Goal: Information Seeking & Learning: Find specific fact

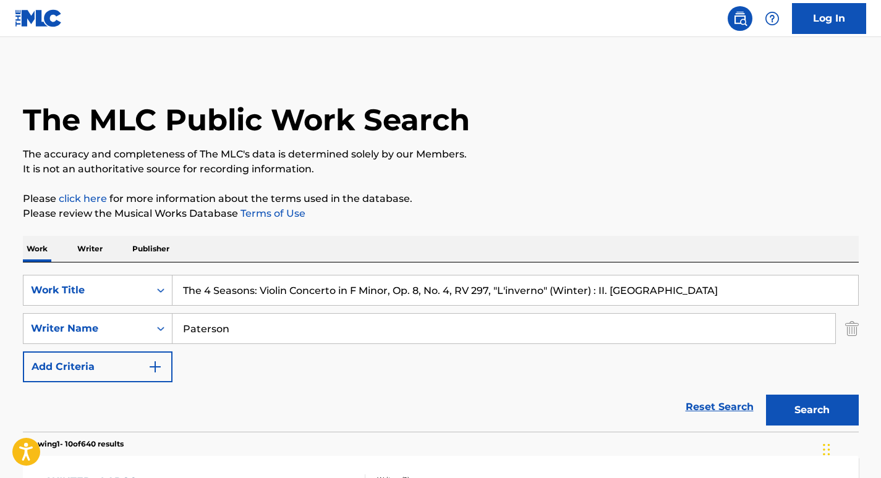
click at [284, 285] on input "The 4 Seasons: Violin Concerto in F Minor, Op. 8, No. 4, RV 297, "L'inverno" (W…" at bounding box center [514, 291] width 685 height 30
paste input "Four Seasons, Violin Concerto in F Minor, Op. 8 No. 4, RV 297 "Winter""
type input "The Four Seasons, Violin Concerto in F Minor, Op. 8 No. 4, RV 297 "Winter": II.…"
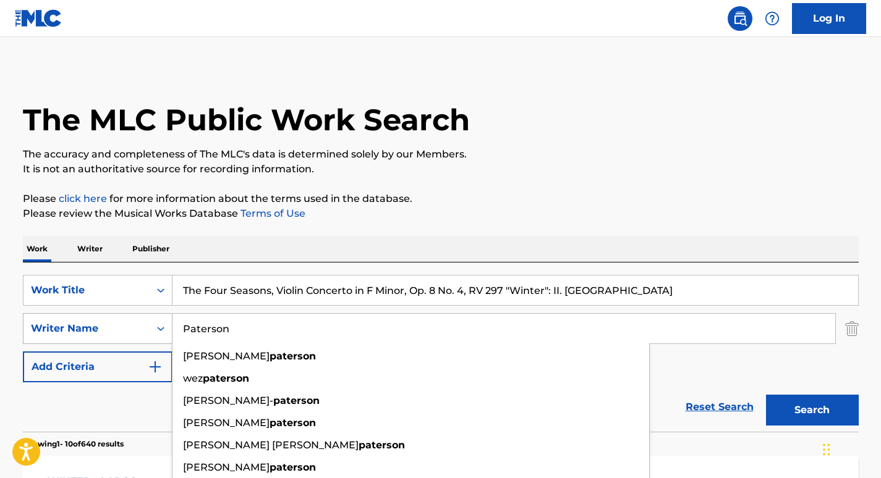
drag, startPoint x: 269, startPoint y: 326, endPoint x: 116, endPoint y: 326, distance: 152.6
click at [116, 326] on div "SearchWithCriteriaf1adc70b-f58d-4edb-992a-9a6c675f11c6 Writer Name Paterson cal…" at bounding box center [440, 328] width 835 height 31
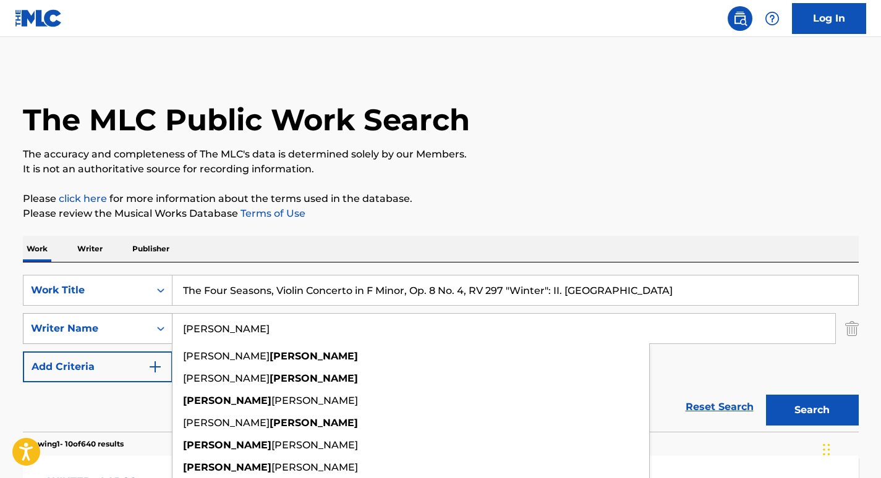
type input "[PERSON_NAME]"
click at [766, 395] on button "Search" at bounding box center [812, 410] width 93 height 31
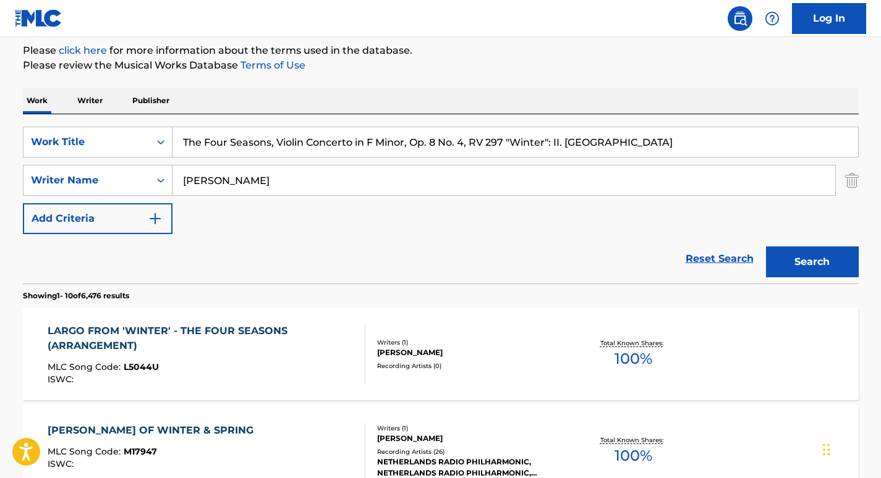
scroll to position [150, 0]
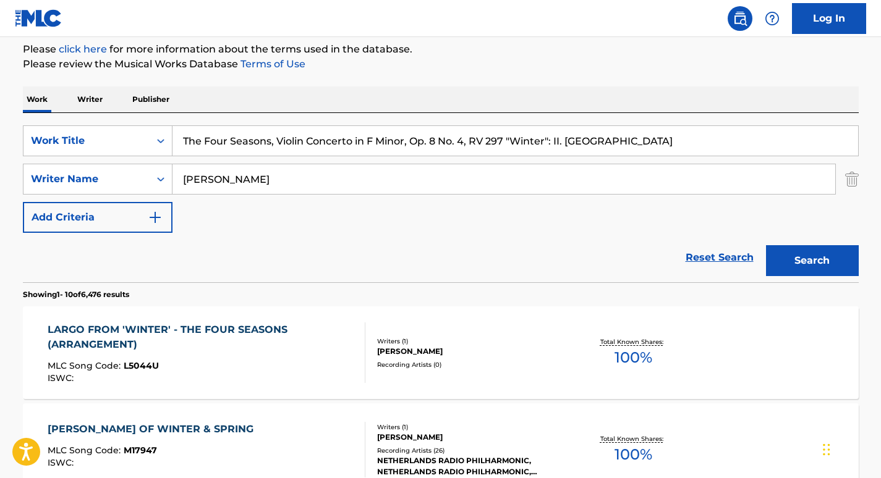
click at [98, 265] on div "Reset Search Search" at bounding box center [440, 257] width 835 height 49
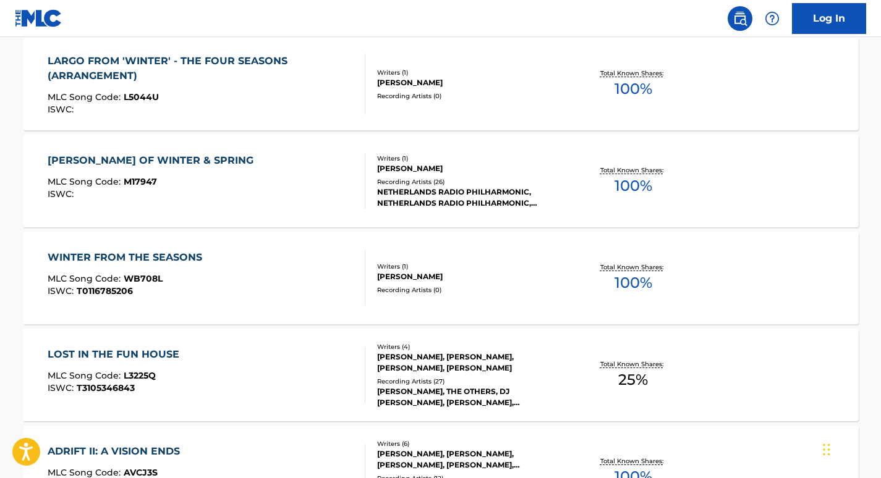
scroll to position [424, 0]
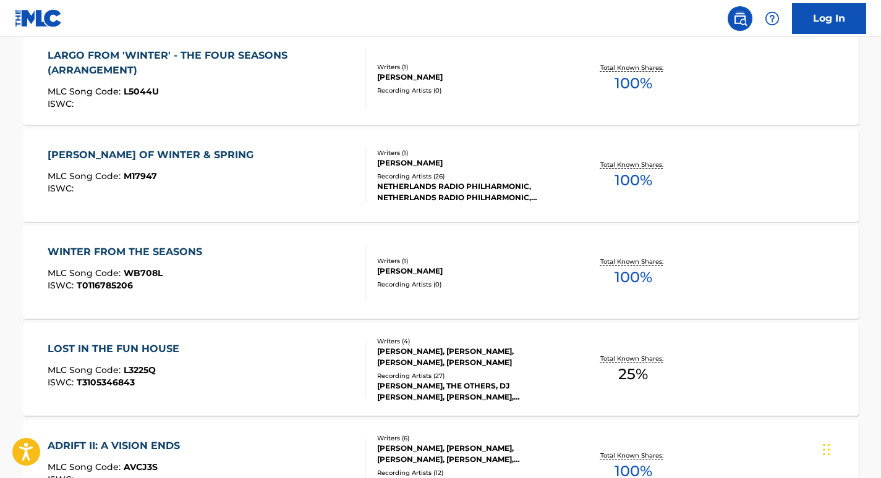
click at [140, 253] on div "WINTER FROM THE SEASONS" at bounding box center [128, 252] width 161 height 15
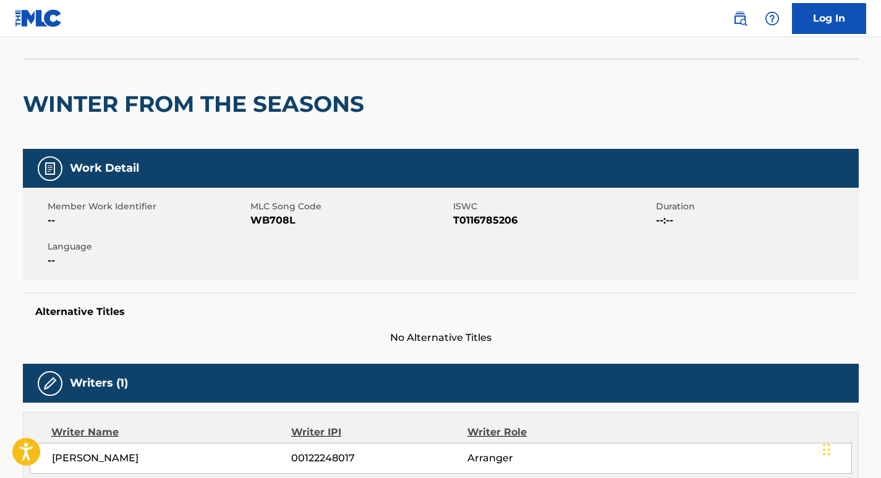
scroll to position [69, 0]
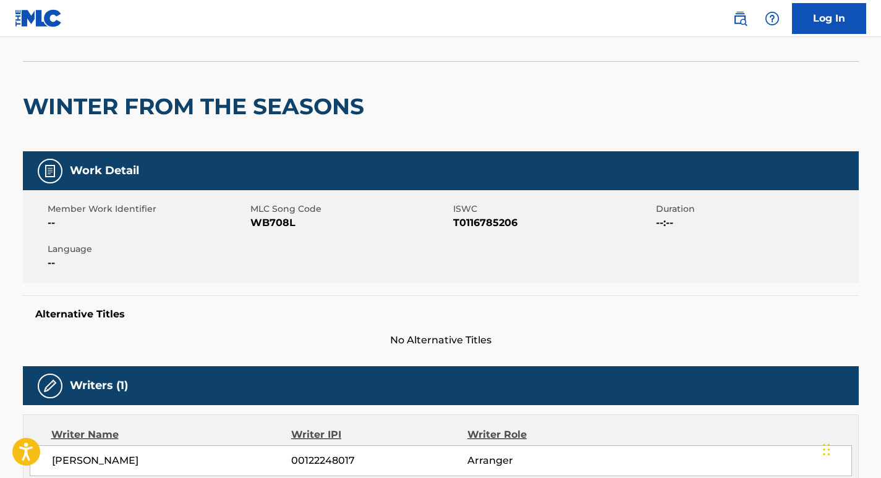
click at [271, 222] on span "WB708L" at bounding box center [350, 223] width 200 height 15
copy span "WB708L"
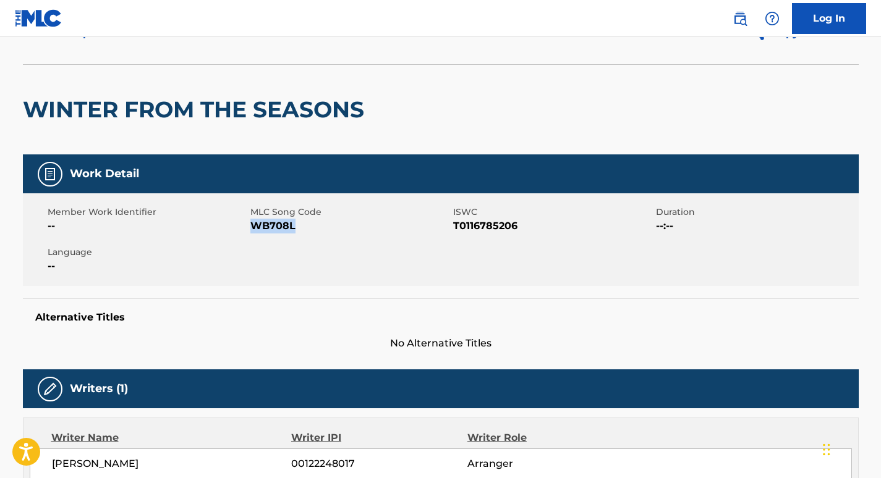
scroll to position [0, 0]
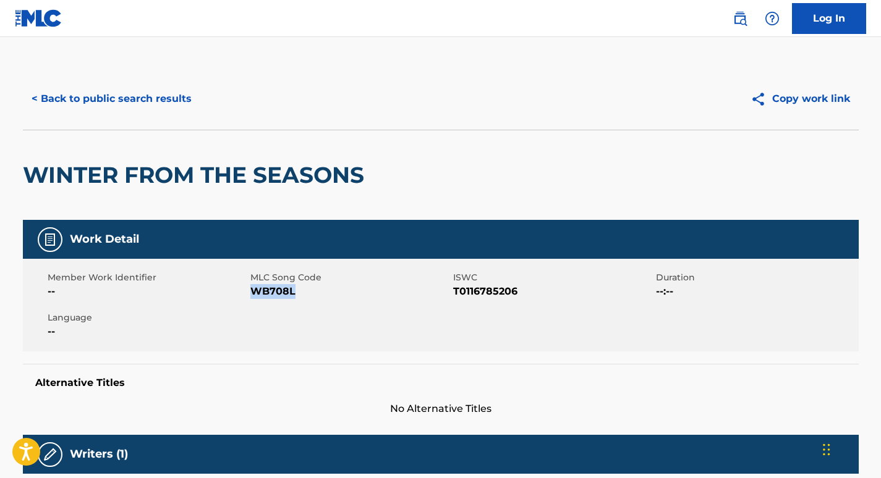
click at [87, 106] on button "< Back to public search results" at bounding box center [111, 98] width 177 height 31
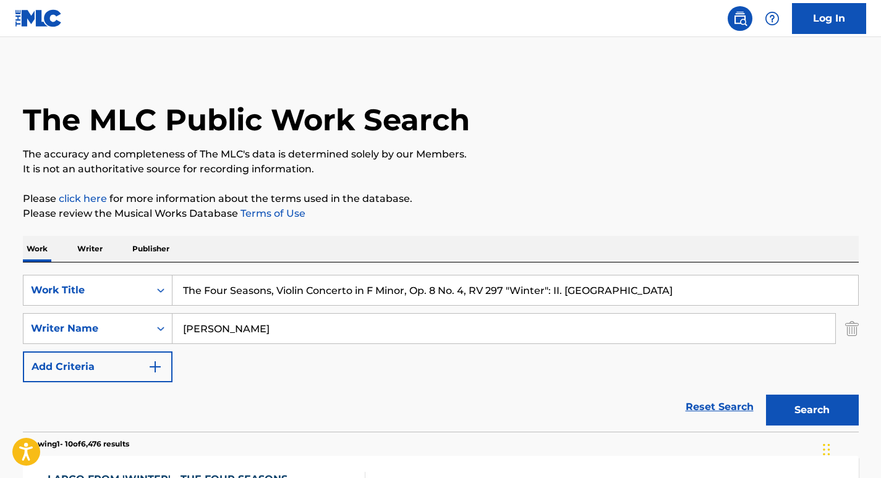
click at [280, 289] on input "The Four Seasons, Violin Concerto in F Minor, Op. 8 No. 4, RV 297 "Winter": II.…" at bounding box center [514, 291] width 685 height 30
paste input "Violin Concerto No. 4 in F Minor"
type input "Violin Concerto No. 4 in F Minor, RV 297 "Winter": II. [GEOGRAPHIC_DATA]"
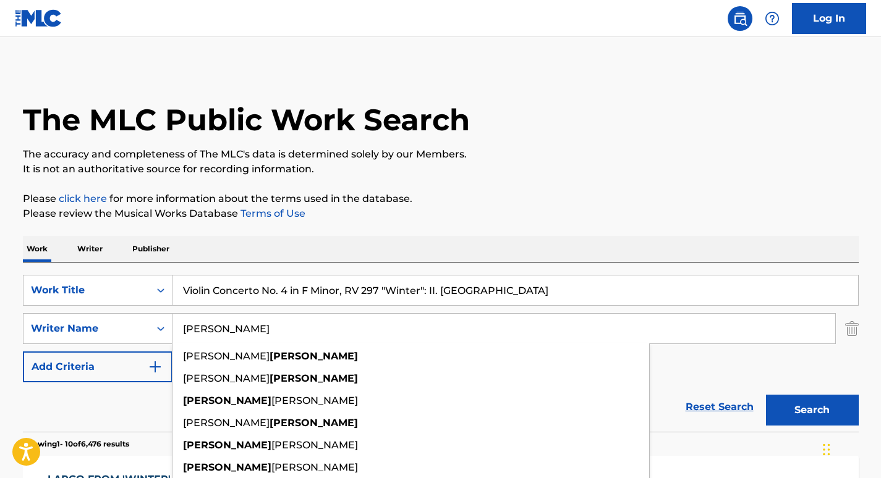
click at [260, 332] on input "[PERSON_NAME]" at bounding box center [503, 329] width 662 height 30
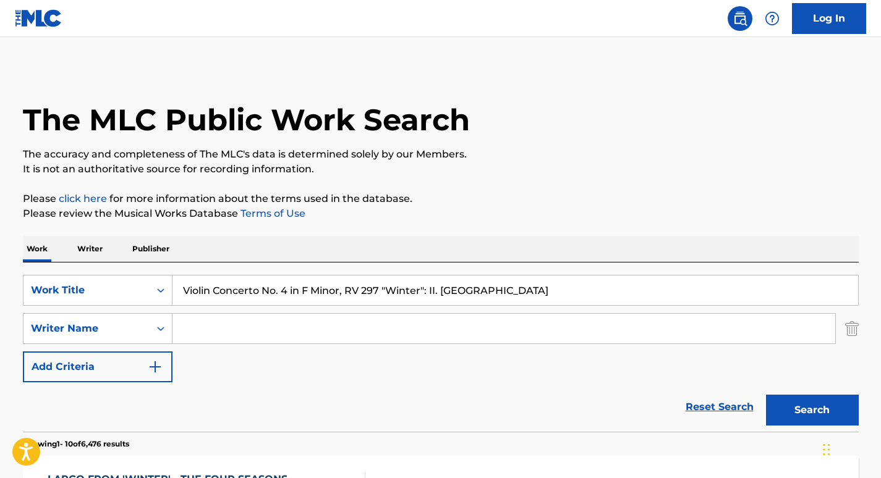
paste input "[PERSON_NAME]"
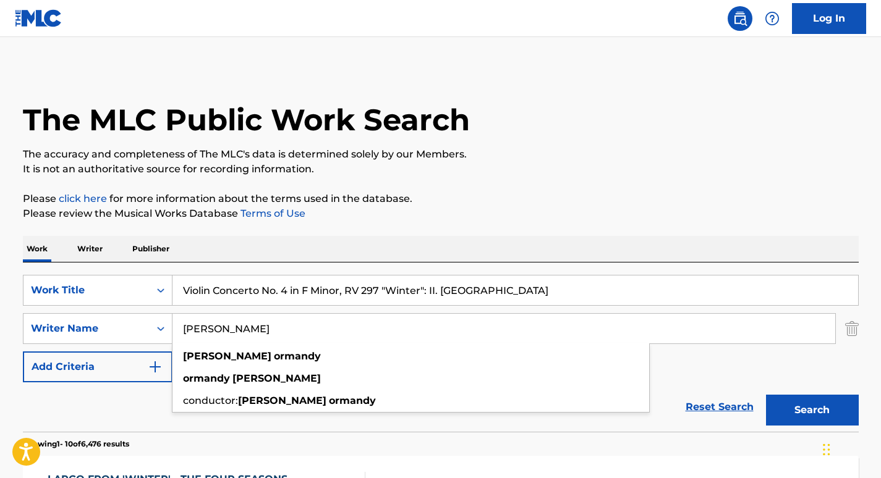
click at [227, 326] on input "[PERSON_NAME]" at bounding box center [503, 329] width 662 height 30
paste input "[PERSON_NAME]"
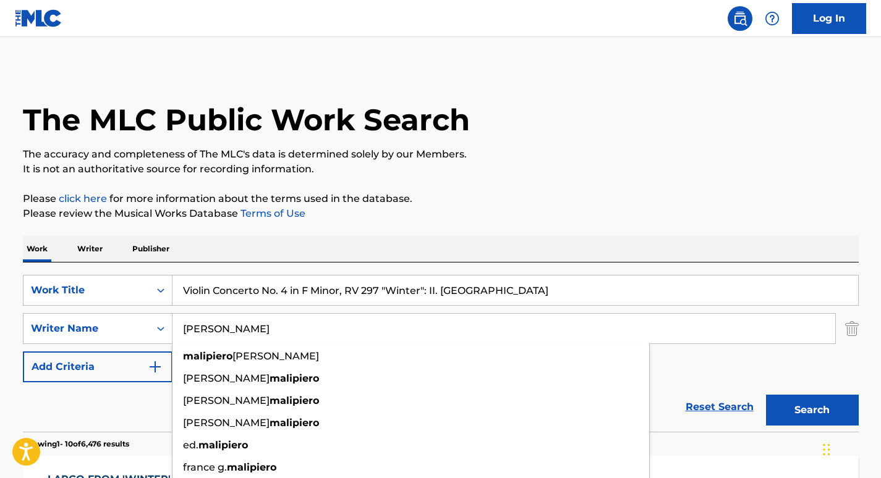
type input "[PERSON_NAME]"
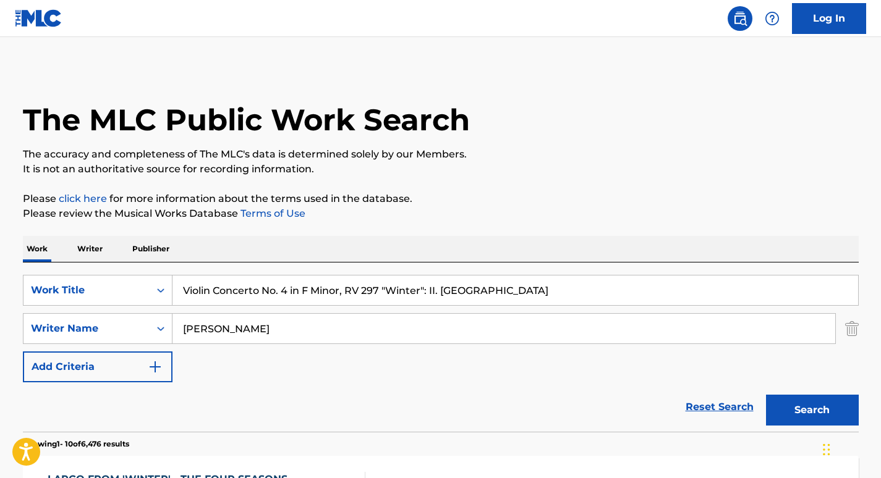
click at [745, 368] on div "SearchWithCriteria48548948-793c-4f23-bb28-0f13199ed706 Work Title Violin Concer…" at bounding box center [440, 329] width 835 height 108
click at [821, 409] on button "Search" at bounding box center [812, 410] width 93 height 31
click at [400, 286] on input "Violin Concerto No. 4 in F Minor, RV 297 "Winter": II. [GEOGRAPHIC_DATA]" at bounding box center [514, 291] width 685 height 30
